Goal: Complete application form: Complete application form

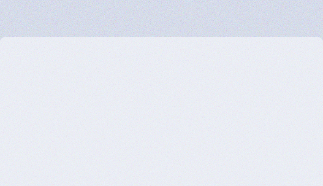
type input "CcOBlWHtiXzpXyW"
type input "yKvCsRyayioqdkY"
type input "[EMAIL_ADDRESS][DOMAIN_NAME]"
type input "ukJcjWfmLQutzCl"
type input "wjMyLgLrImm"
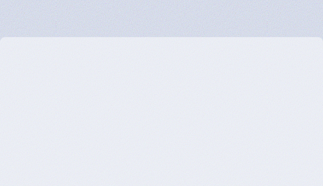
type input "2349661880"
checkbox input "true"
type input "Submit"
type input "Subscribe"
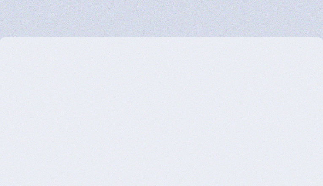
type input "xHphTpUBPXZbYNzf"
type input "SOOQaqRyWPT"
type input "omdIYyxpBLpdjS"
type input "[EMAIL_ADDRESS][DOMAIN_NAME]"
type input "9445529073"
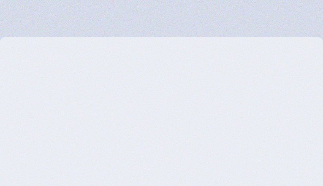
type input "ljMfiKcnycQ"
type input "uSNoDgZs"
type input "xIoxAfdrQv"
